Goal: Find specific page/section: Find specific page/section

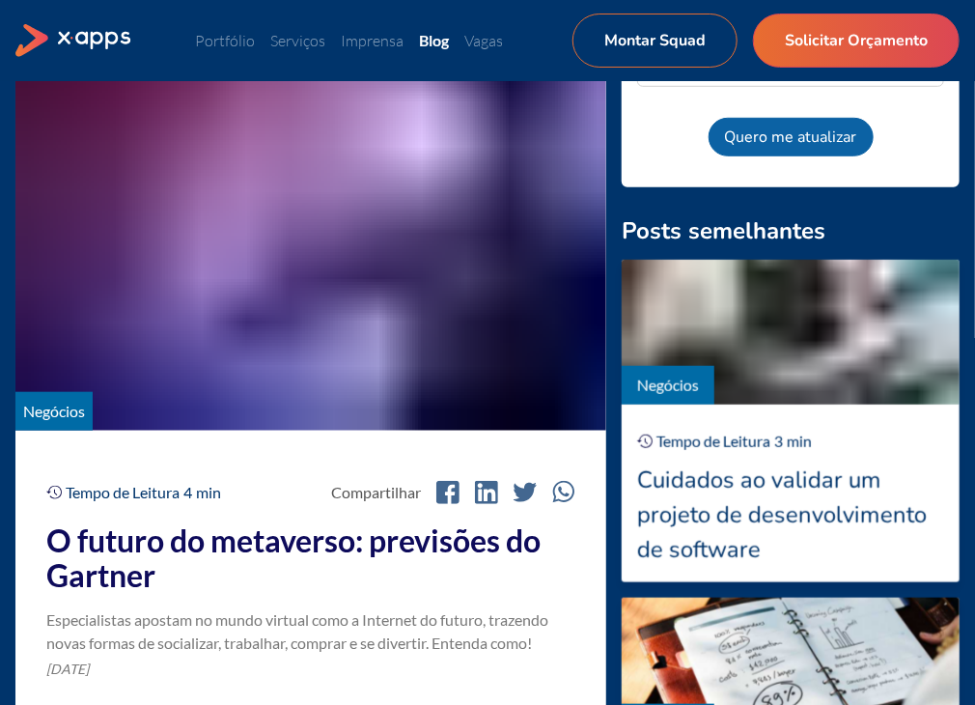
scroll to position [283, 0]
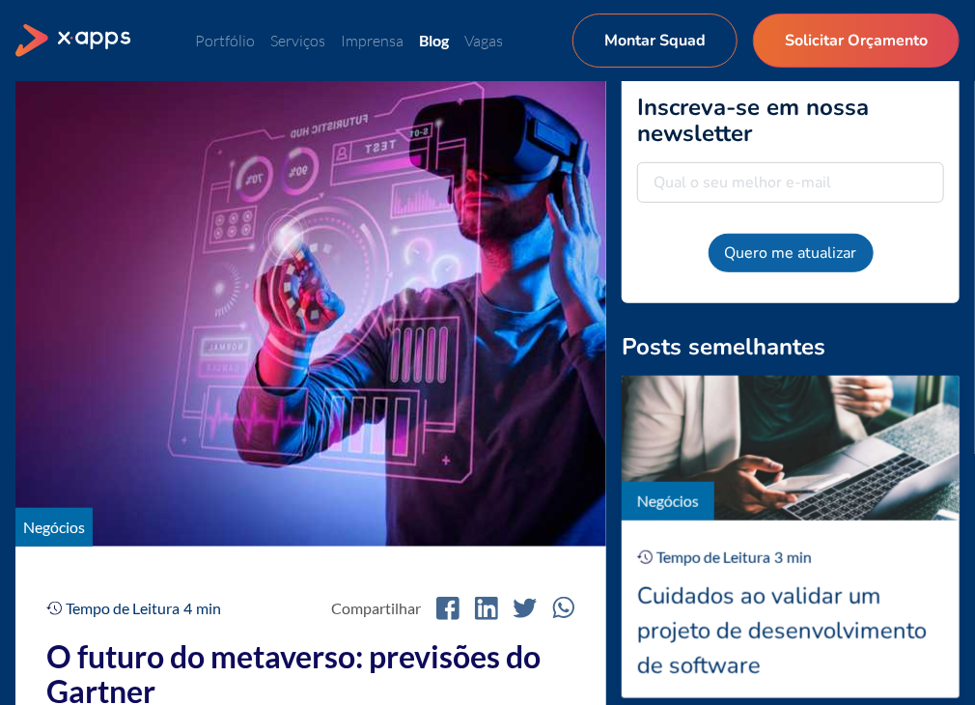
click at [354, 414] on img at bounding box center [310, 305] width 591 height 483
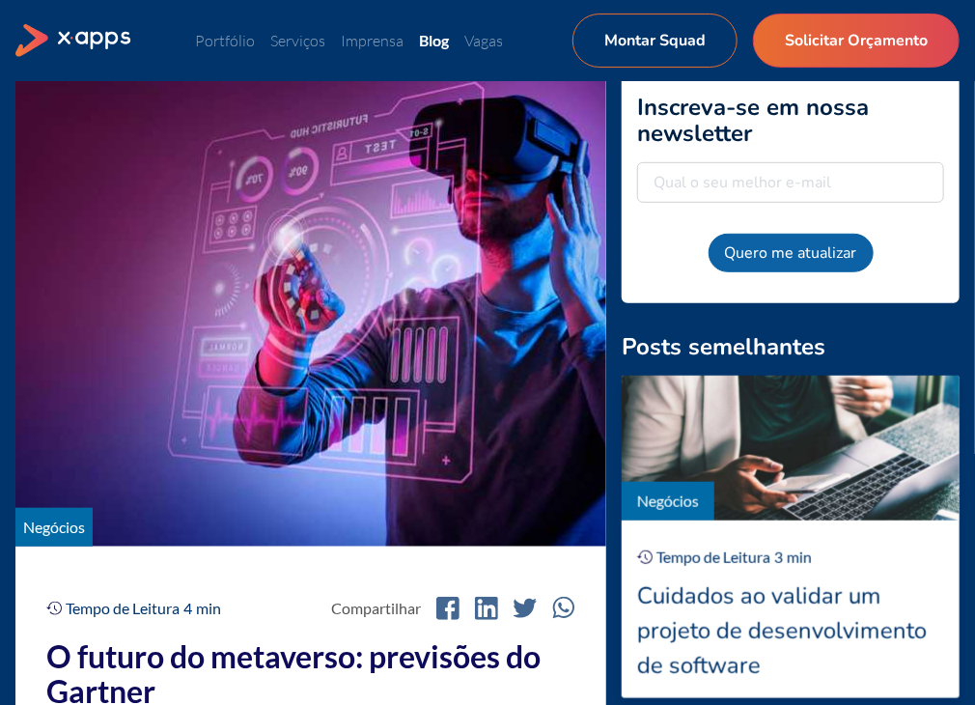
click at [354, 414] on img at bounding box center [310, 305] width 591 height 483
click at [344, 179] on img at bounding box center [310, 305] width 591 height 483
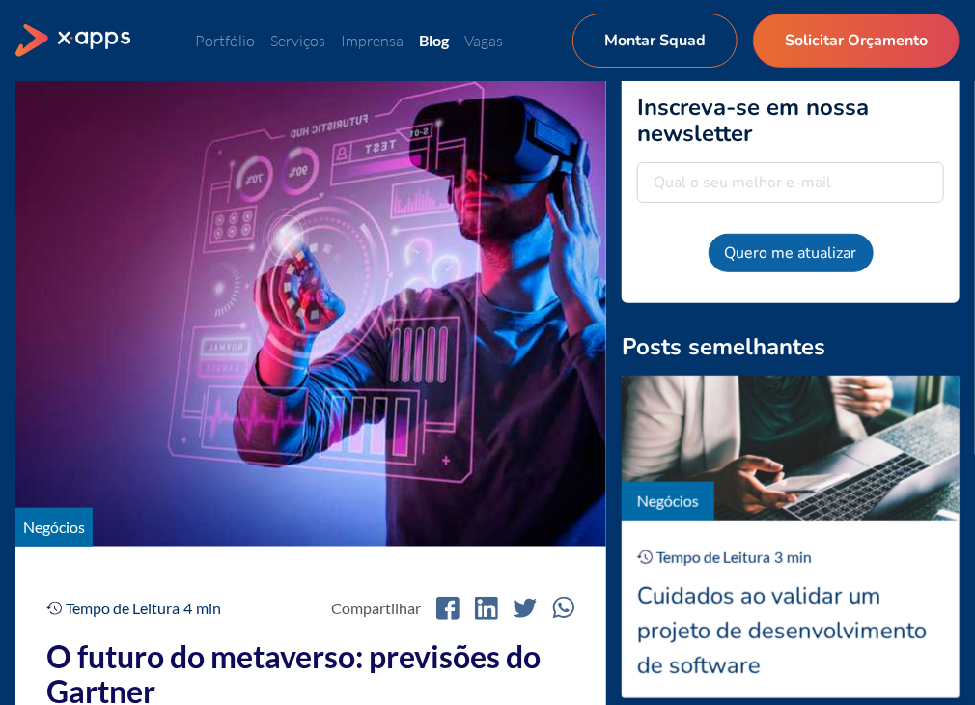
click at [344, 179] on img at bounding box center [310, 305] width 591 height 483
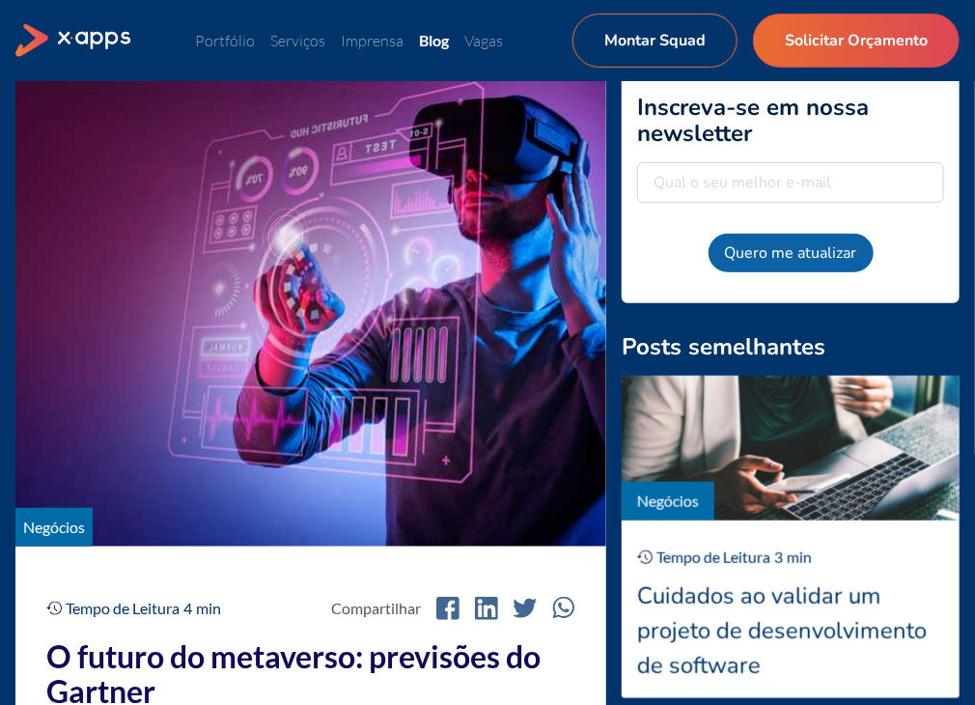
click at [344, 179] on img at bounding box center [310, 305] width 591 height 483
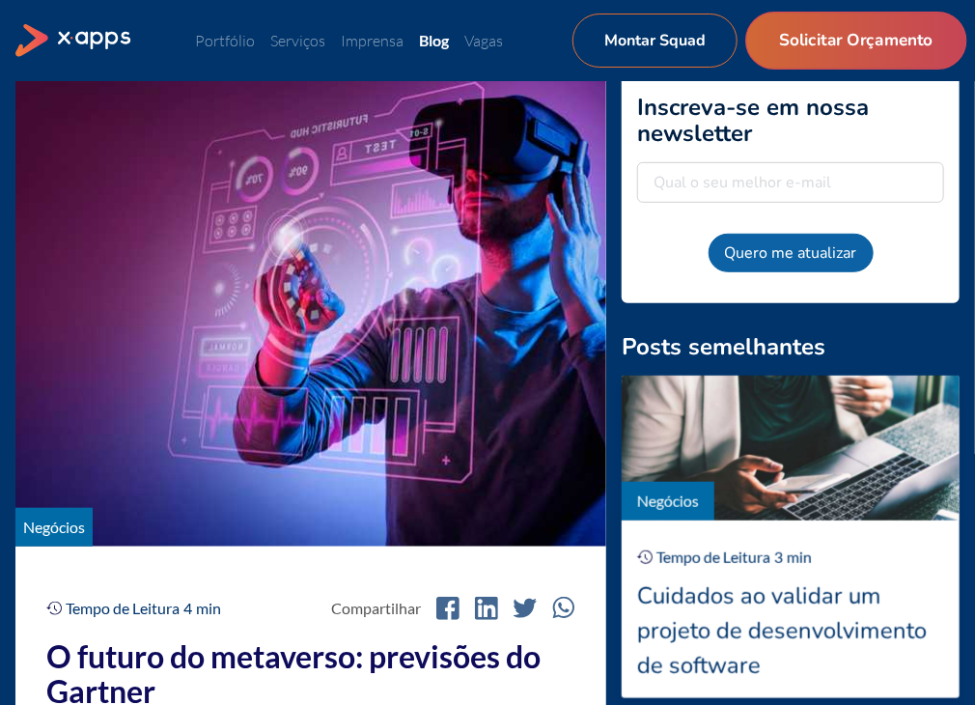
click at [818, 40] on link "Solicitar Orçamento" at bounding box center [855, 41] width 221 height 58
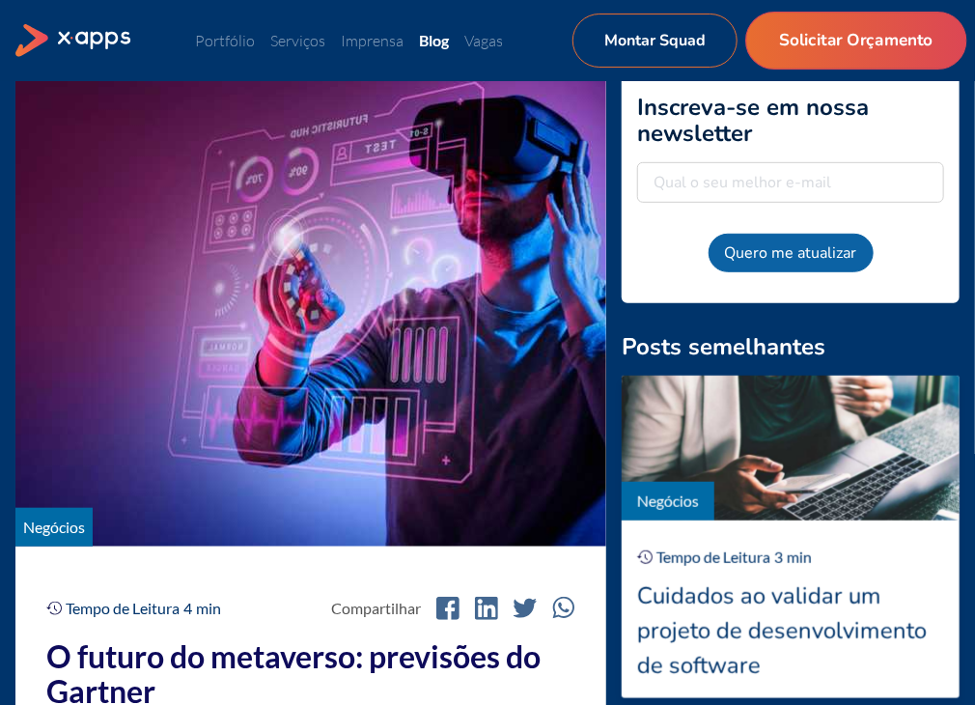
select select "BR"
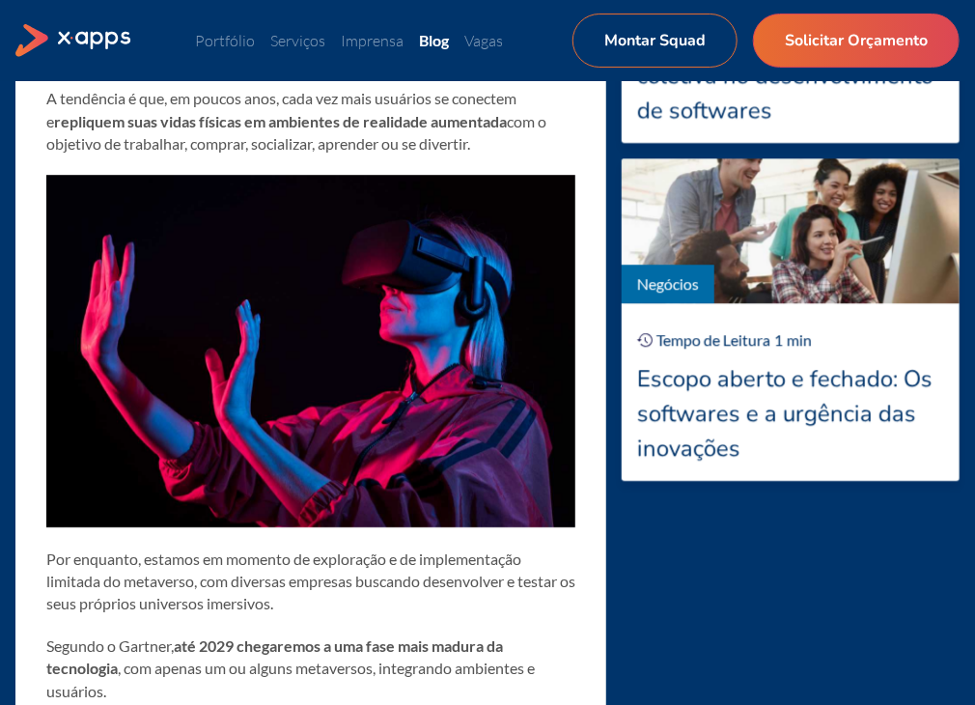
scroll to position [1854, 0]
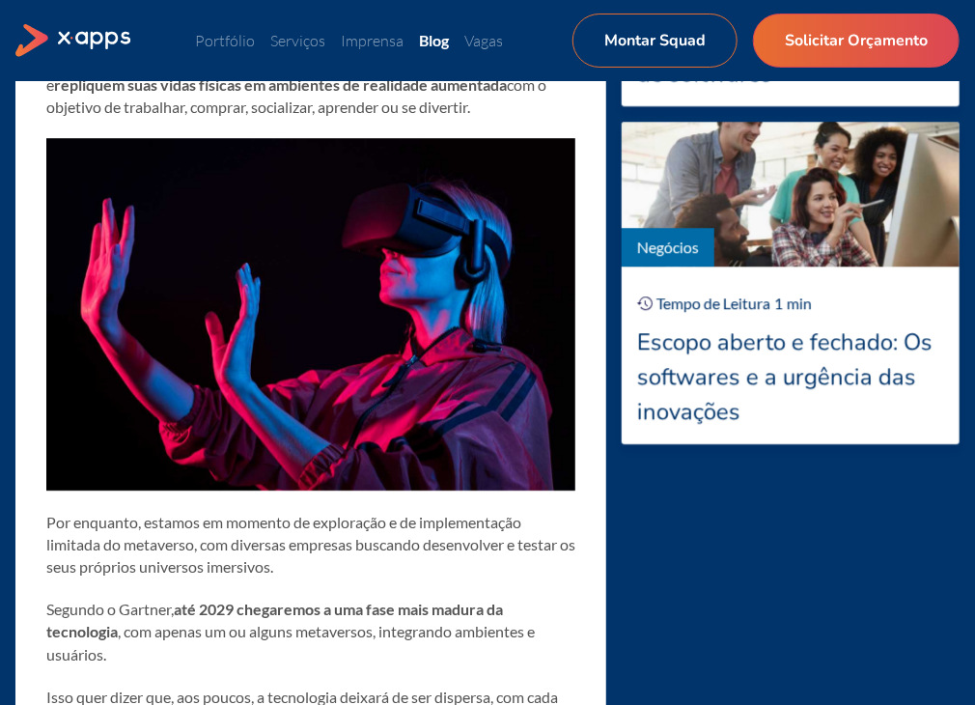
click at [232, 376] on img at bounding box center [310, 314] width 529 height 352
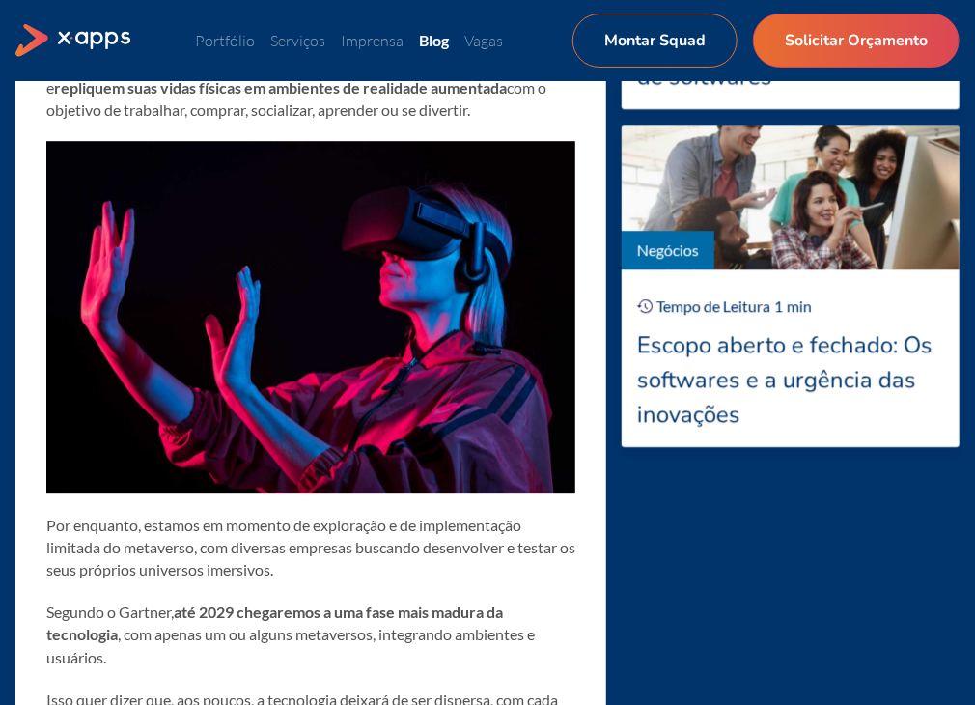
scroll to position [2206, 0]
